Goal: Information Seeking & Learning: Learn about a topic

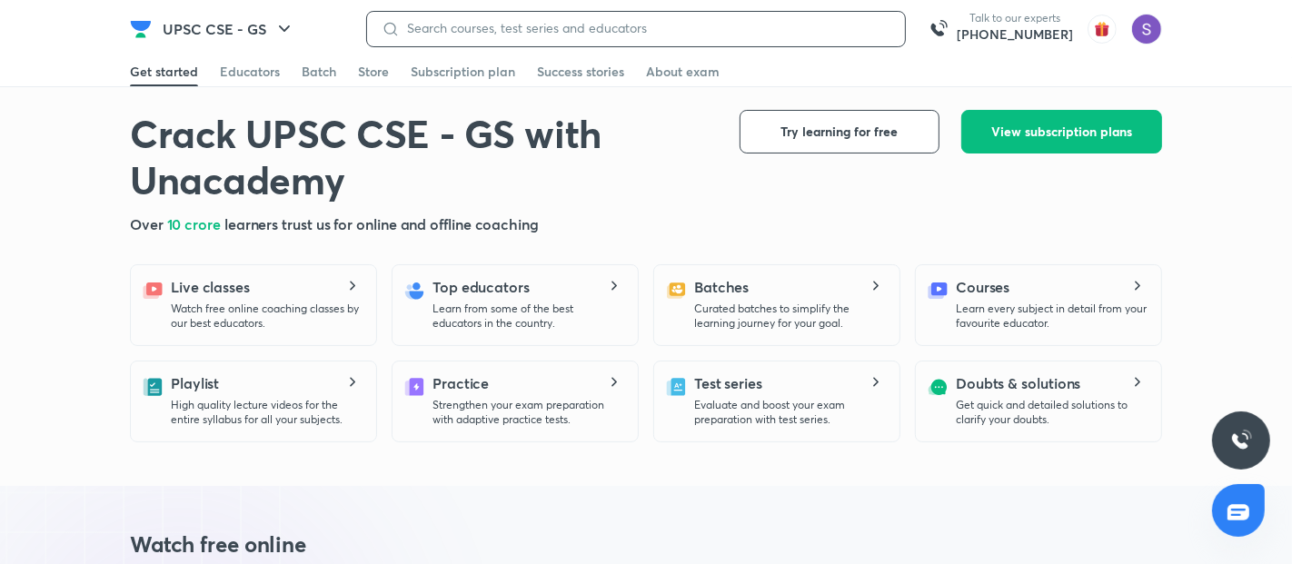
click at [642, 28] on input at bounding box center [645, 28] width 491 height 15
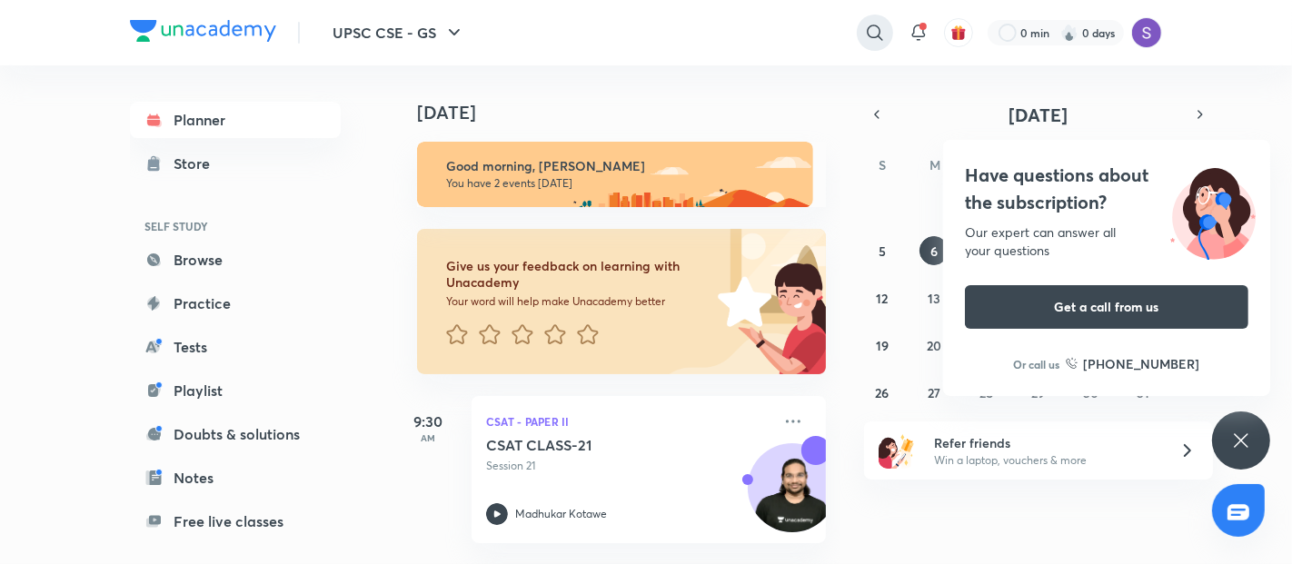
click at [870, 36] on icon at bounding box center [874, 32] width 15 height 15
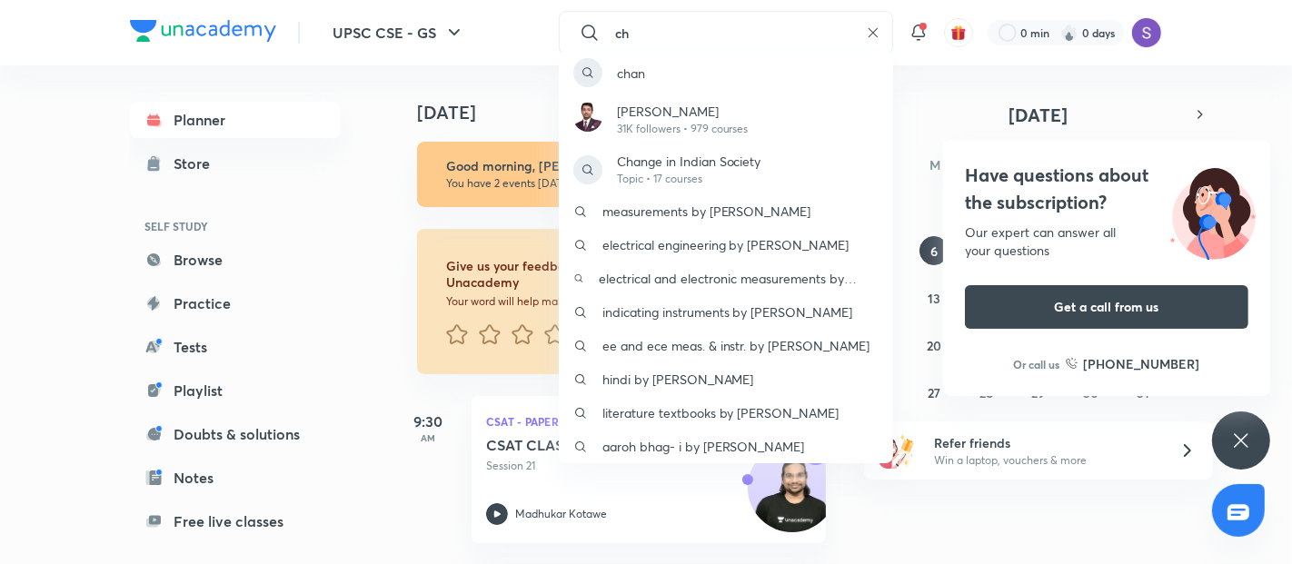
type input "c"
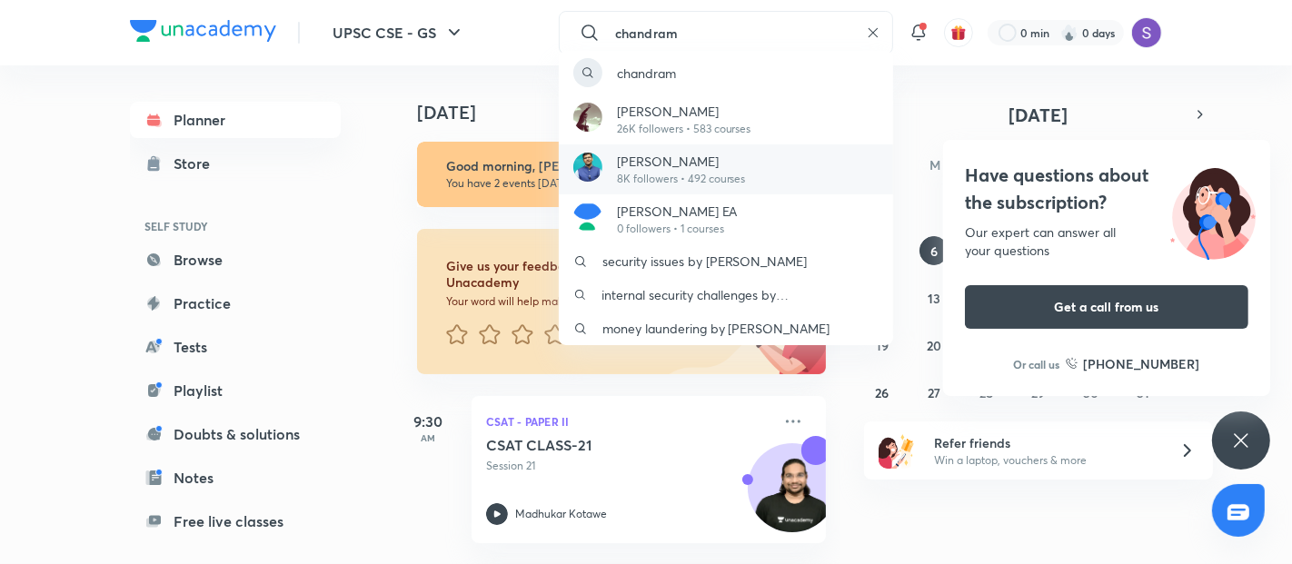
type input "chandram"
click at [676, 167] on p "[PERSON_NAME]" at bounding box center [681, 161] width 129 height 19
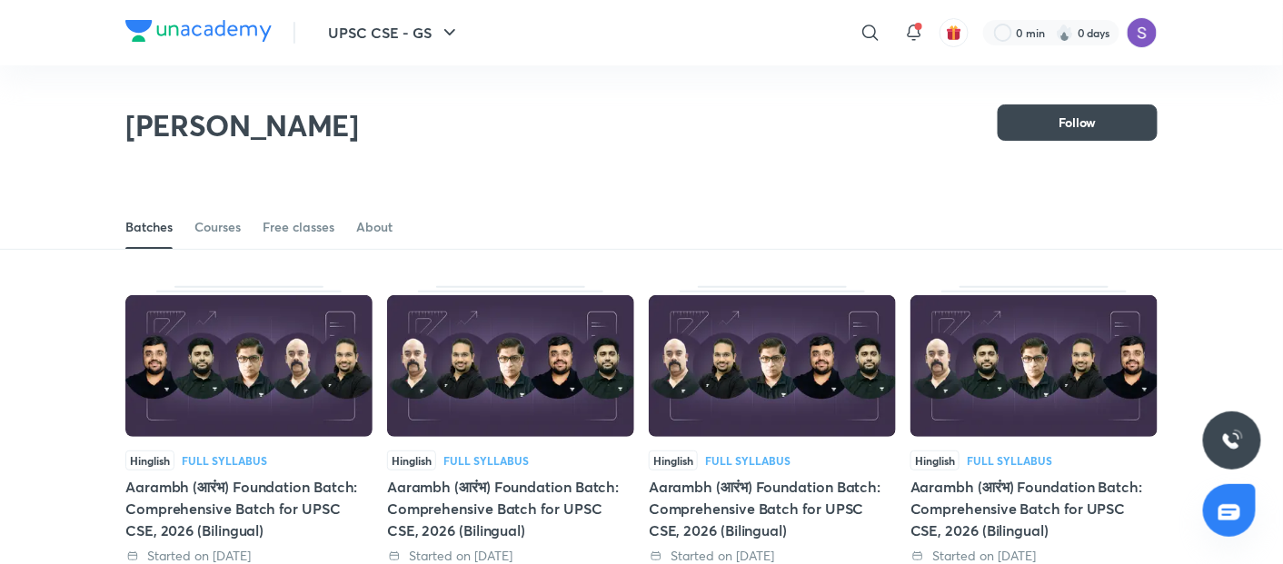
scroll to position [79, 0]
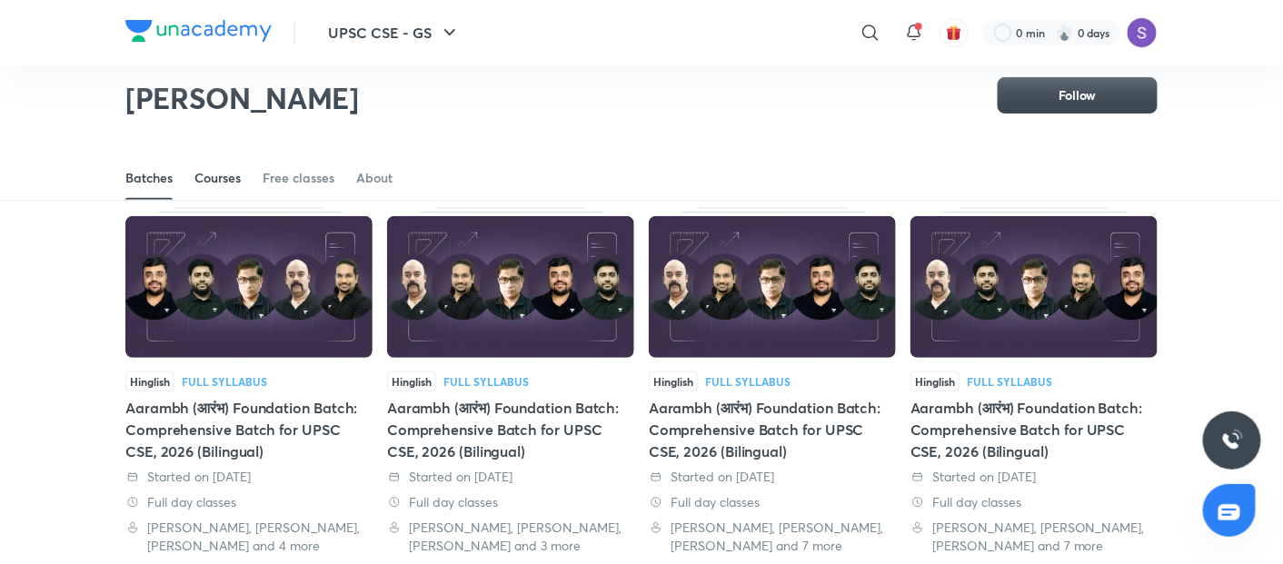
click at [221, 174] on div "Courses" at bounding box center [217, 178] width 46 height 18
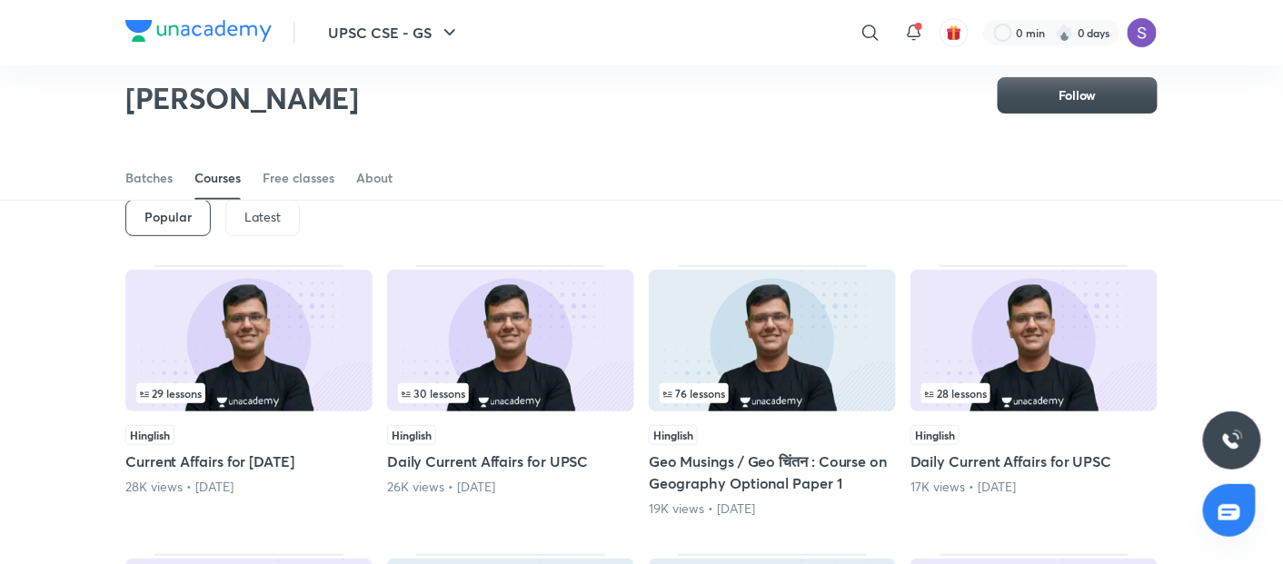
click at [256, 228] on div "Latest" at bounding box center [262, 218] width 75 height 36
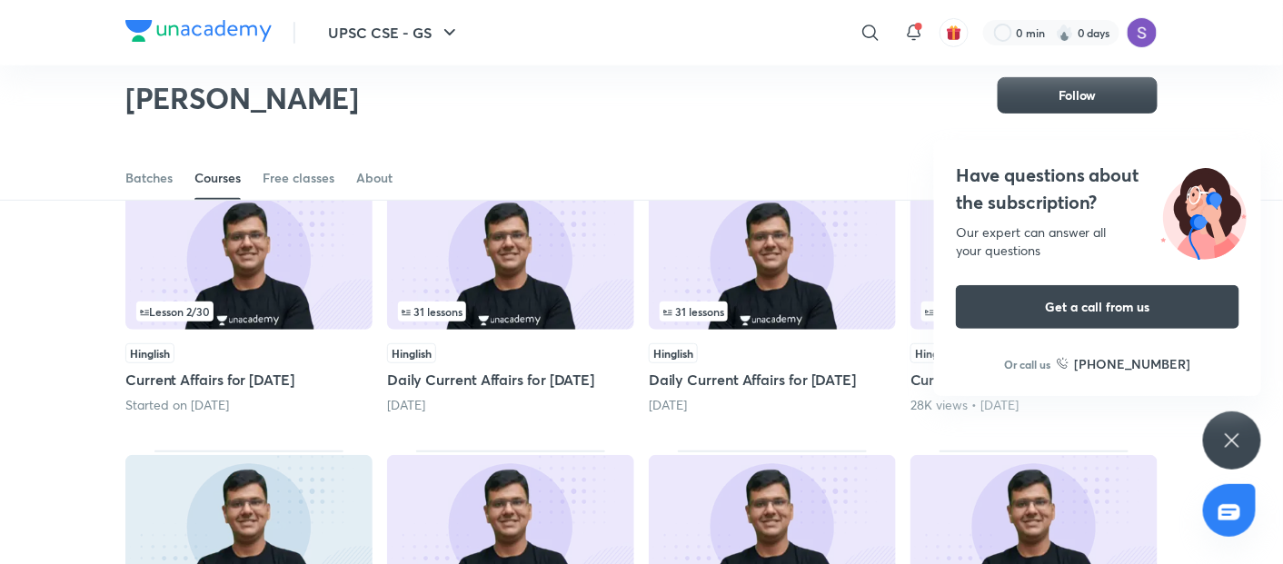
scroll to position [160, 0]
click at [446, 256] on img at bounding box center [510, 260] width 247 height 142
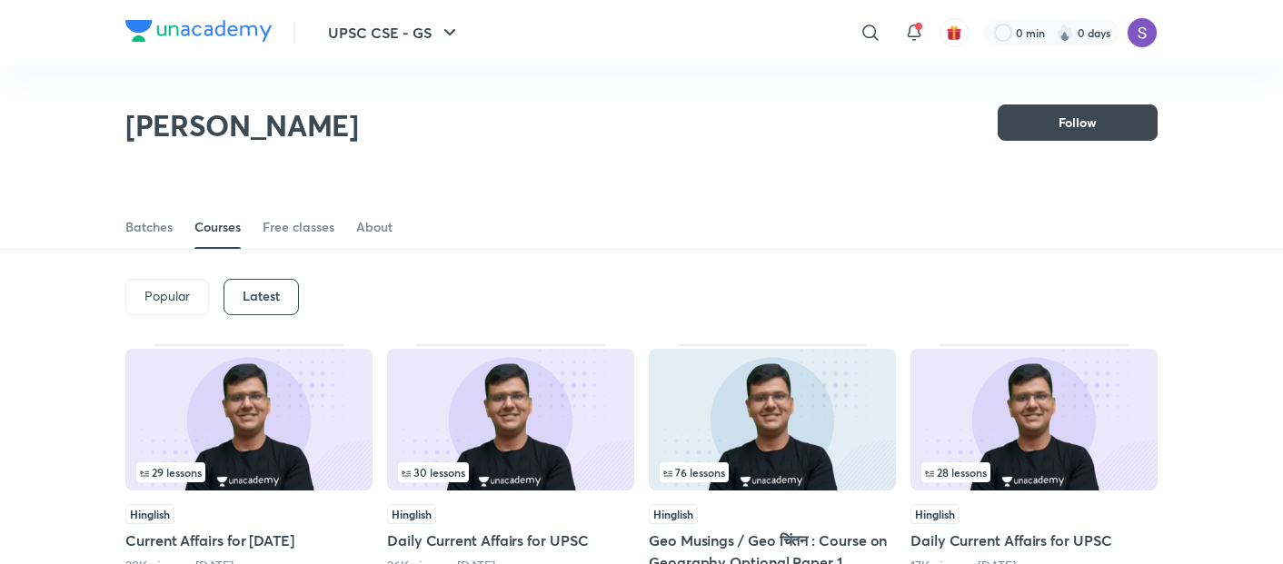
click at [504, 381] on img at bounding box center [510, 420] width 247 height 142
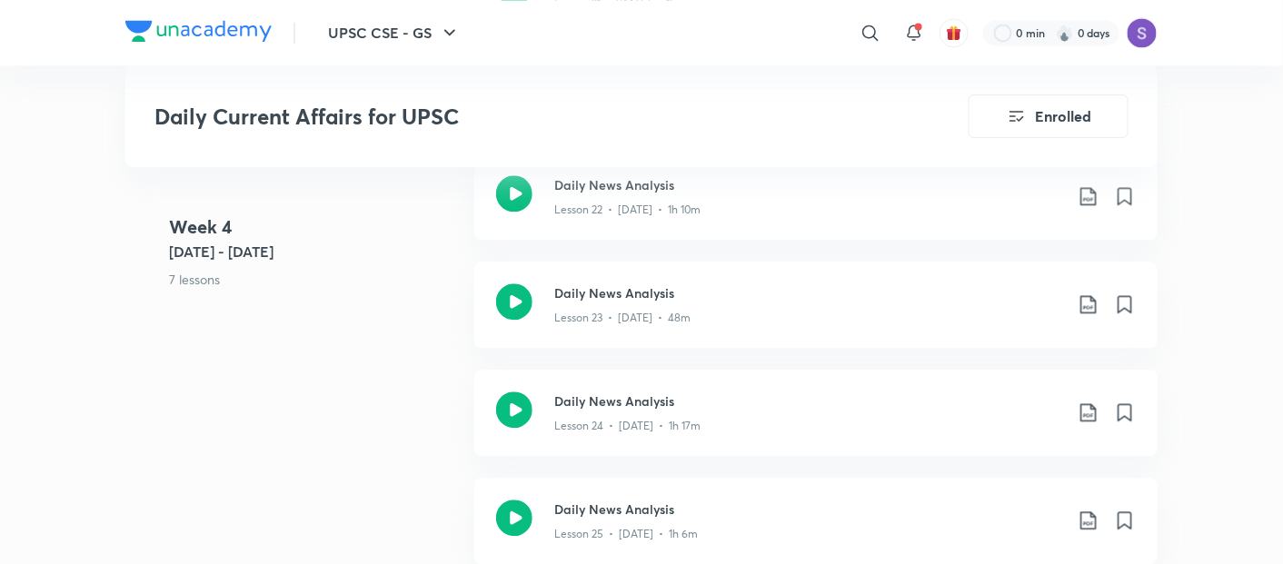
scroll to position [3392, 0]
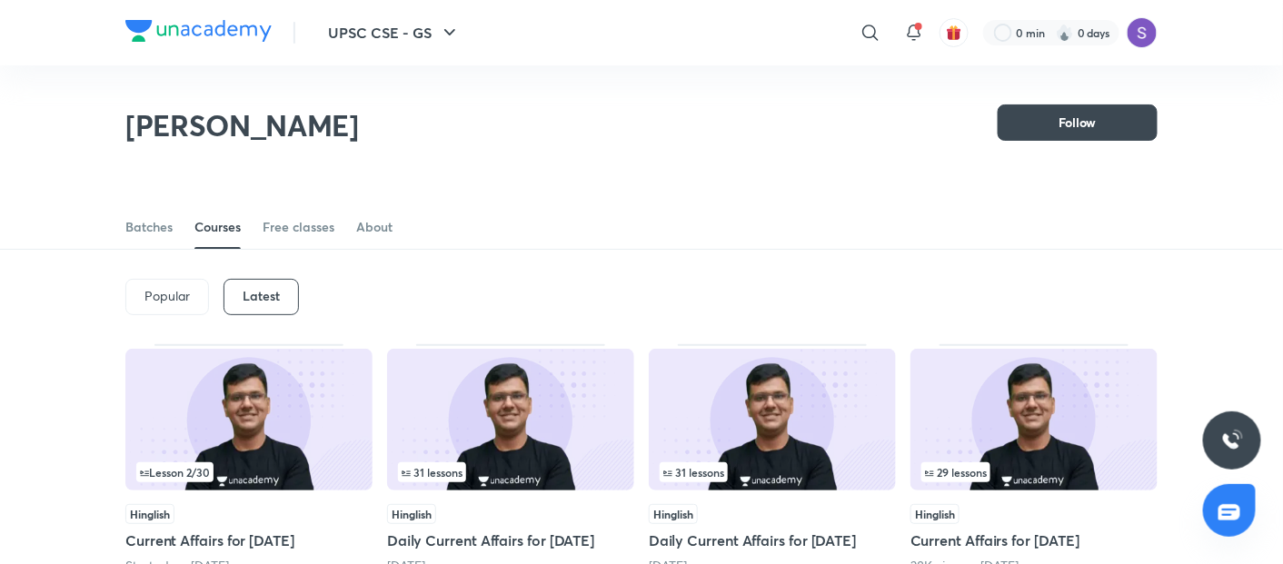
scroll to position [79, 0]
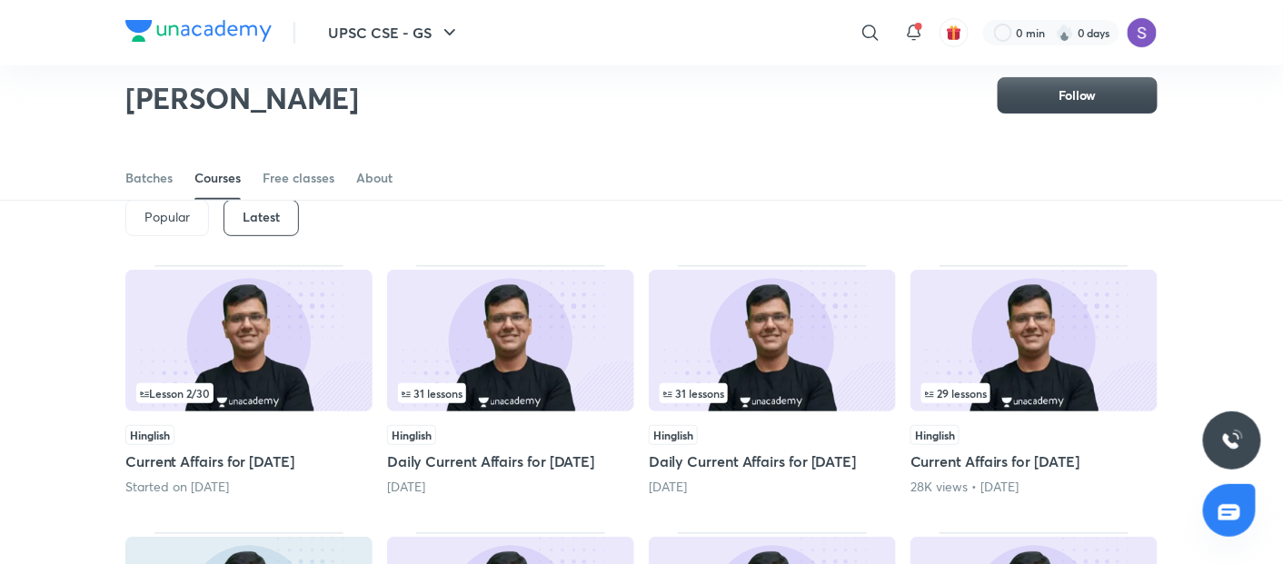
click at [516, 367] on img at bounding box center [510, 341] width 247 height 142
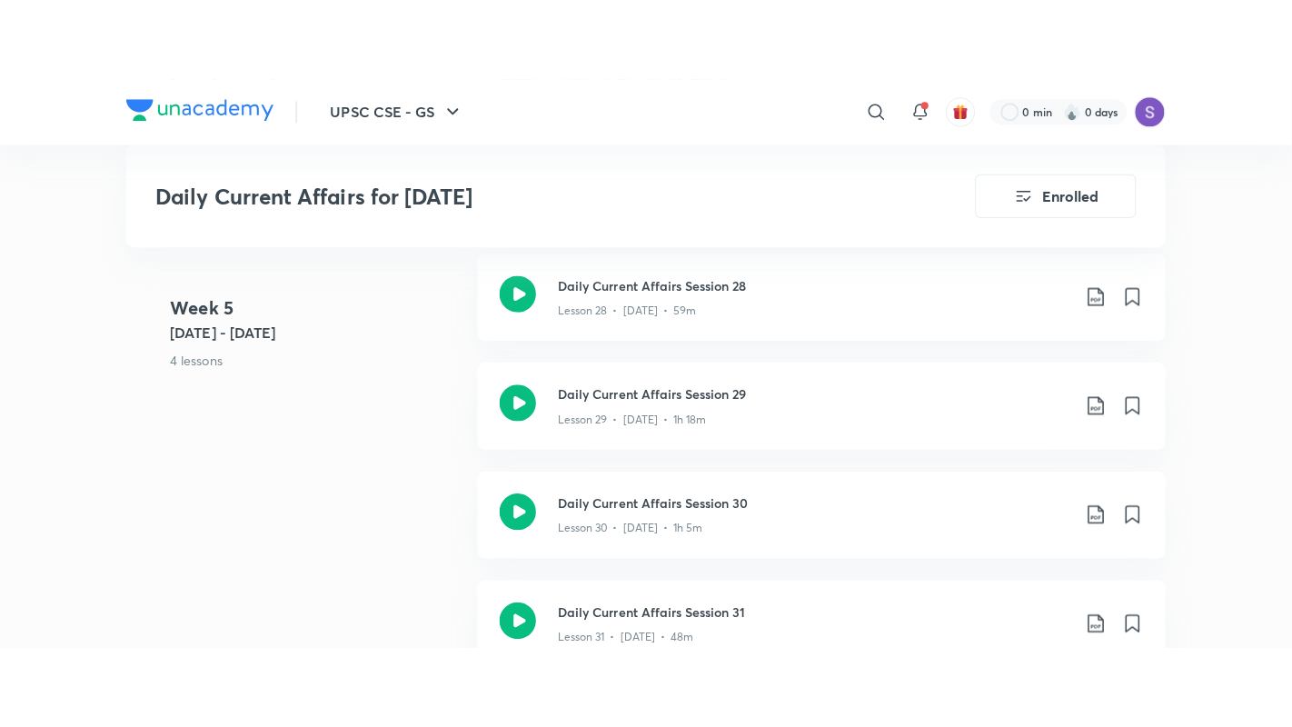
scroll to position [4372, 0]
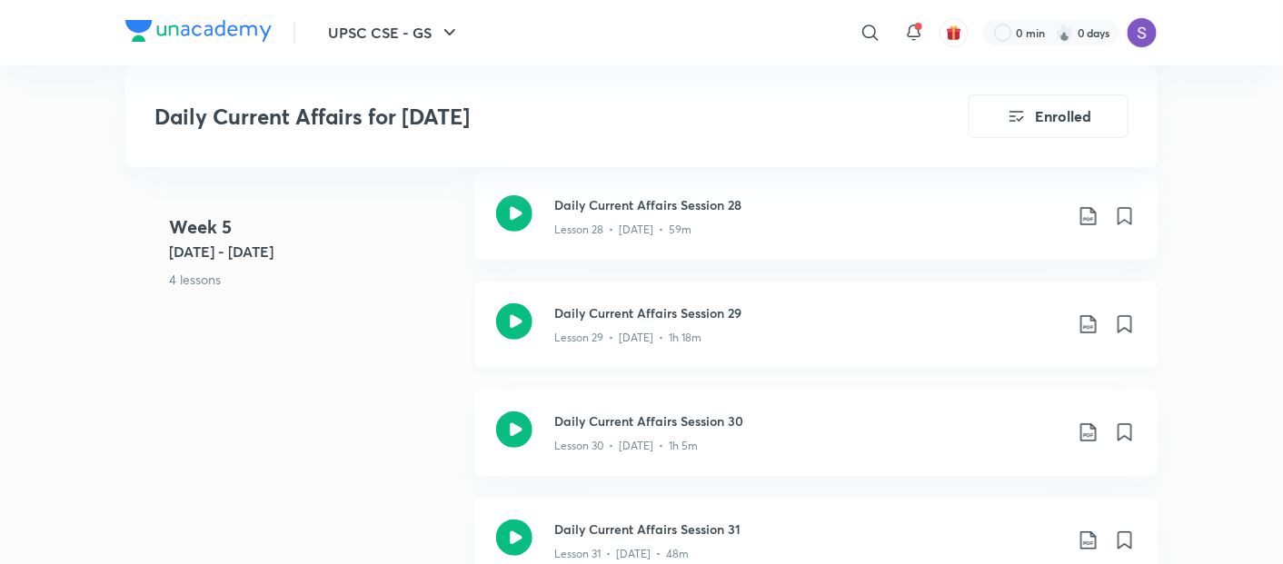
click at [520, 315] on icon at bounding box center [514, 322] width 36 height 36
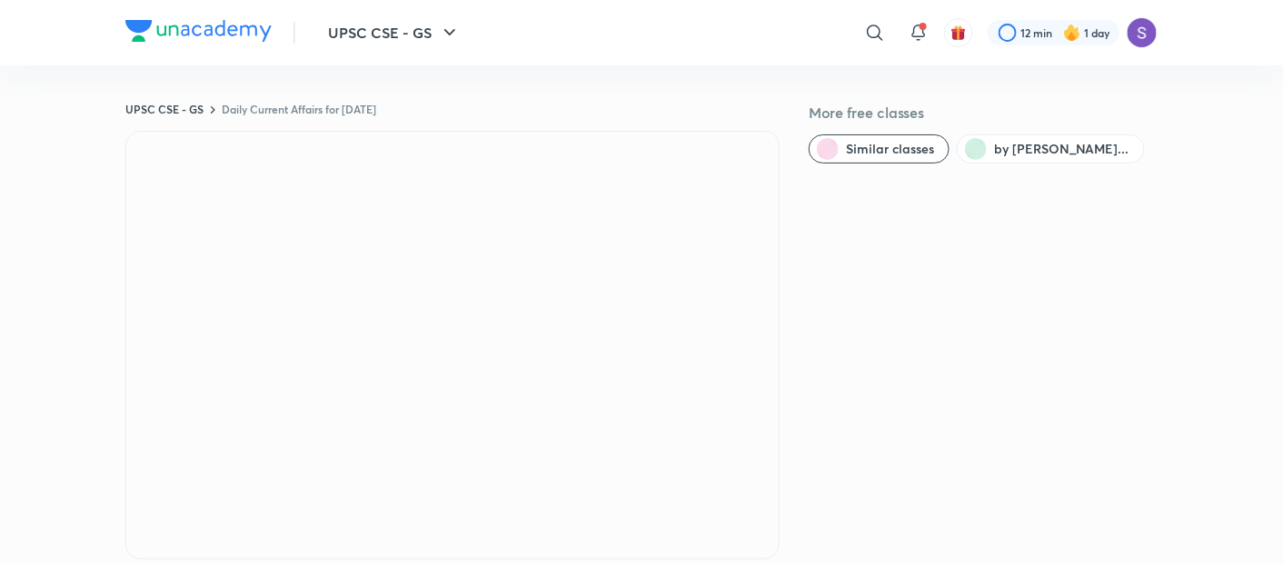
scroll to position [1141, 0]
